Goal: Information Seeking & Learning: Learn about a topic

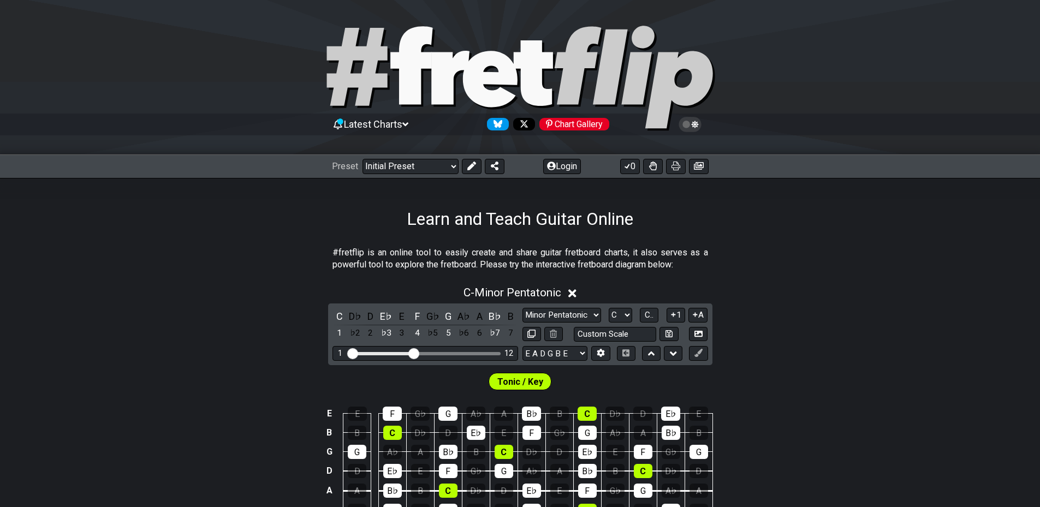
scroll to position [273, 0]
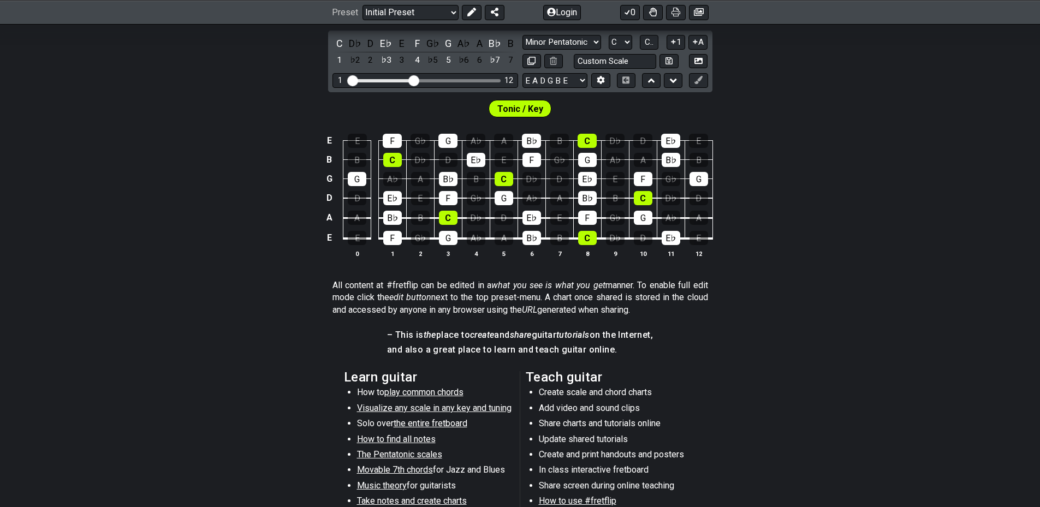
click at [443, 417] on li "Visualize any scale in any key and tuning" at bounding box center [435, 409] width 156 height 15
click at [441, 426] on span "the entire fretboard" at bounding box center [431, 423] width 74 height 10
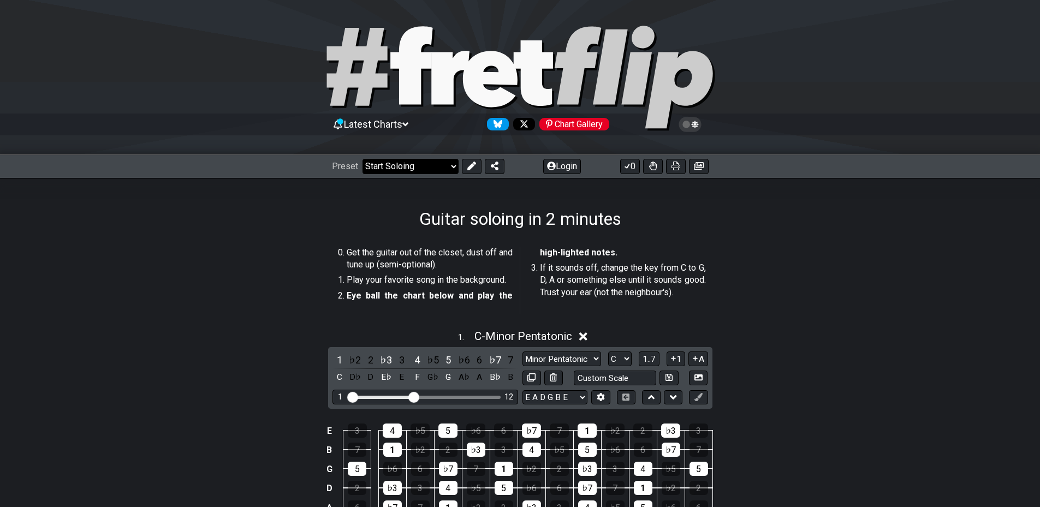
click at [401, 171] on select "Welcome to #fretflip! Initial Preset Custom Preset Minor Pentatonic Major Penta…" at bounding box center [411, 166] width 96 height 15
click at [953, 291] on section "Get the guitar out of the closet, dust off and tune up (semi-optional). Play yo…" at bounding box center [520, 282] width 1040 height 81
drag, startPoint x: 389, startPoint y: 165, endPoint x: 390, endPoint y: 174, distance: 8.8
click at [389, 165] on select "Welcome to #fretflip! Initial Preset Custom Preset Minor Pentatonic Major Penta…" at bounding box center [411, 166] width 96 height 15
click at [363, 159] on select "Welcome to #fretflip! Initial Preset Custom Preset Minor Pentatonic Major Penta…" at bounding box center [411, 166] width 96 height 15
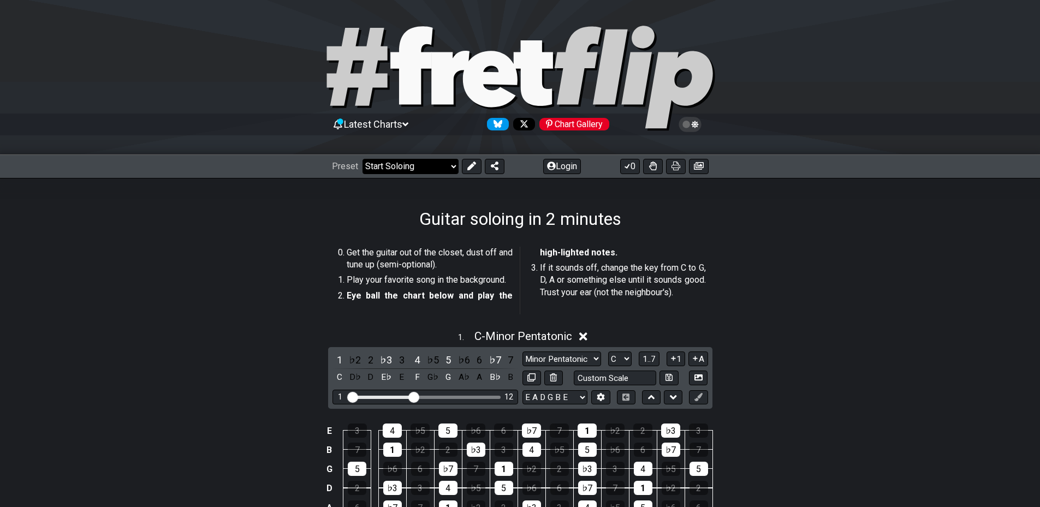
select select "/minor-pentatonic"
select select "C"
